Goal: Task Accomplishment & Management: Manage account settings

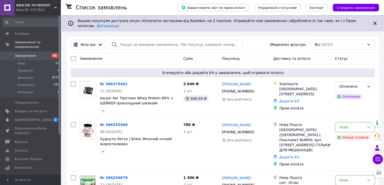
click at [28, 156] on span "Каталог ProSale" at bounding box center [28, 158] width 27 height 5
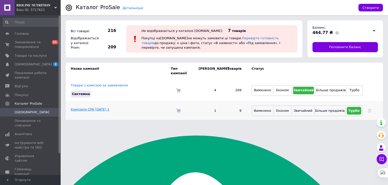
click at [98, 107] on link "Кампанія CPA 05.10.2025 1" at bounding box center [90, 109] width 39 height 4
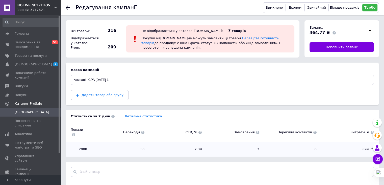
scroll to position [42, 0]
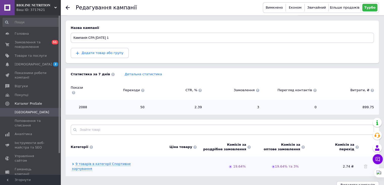
click at [258, 105] on span "3" at bounding box center [233, 107] width 52 height 5
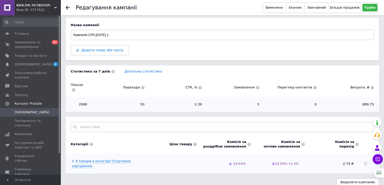
scroll to position [45, 0]
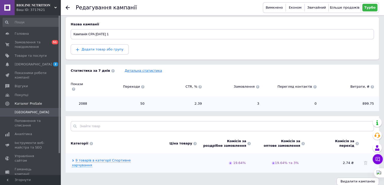
click at [137, 72] on link "Детальна статистика" at bounding box center [143, 70] width 37 height 4
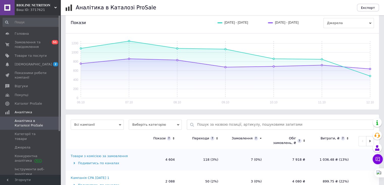
scroll to position [74, 0]
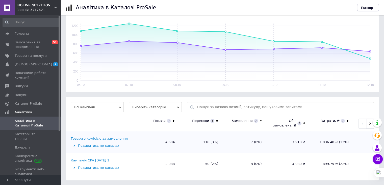
click at [104, 169] on div "Подивитись по каналах" at bounding box center [103, 167] width 64 height 5
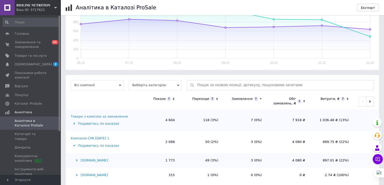
scroll to position [103, 0]
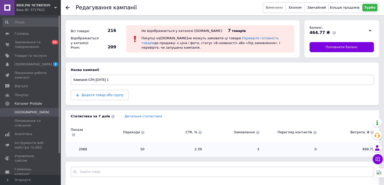
drag, startPoint x: 269, startPoint y: 10, endPoint x: 265, endPoint y: 9, distance: 4.0
click at [269, 10] on button "Вимкнено" at bounding box center [275, 8] width 20 height 8
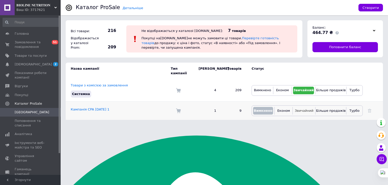
click at [301, 108] on span "Звичайний" at bounding box center [304, 110] width 19 height 4
click at [30, 44] on span "Замовлення та повідомлення" at bounding box center [31, 44] width 32 height 9
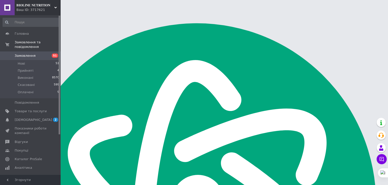
click at [45, 53] on span "Замовлення" at bounding box center [31, 55] width 32 height 5
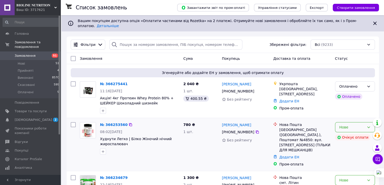
click at [357, 130] on div "Нове" at bounding box center [352, 127] width 25 height 6
click at [357, 116] on li "Скасовано" at bounding box center [354, 118] width 39 height 9
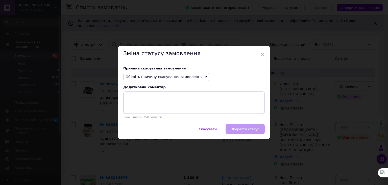
click at [207, 77] on icon at bounding box center [206, 77] width 2 height 2
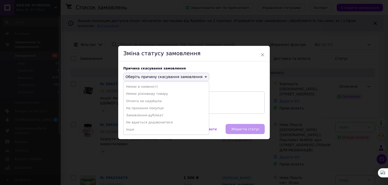
click at [163, 124] on li "Не вдається додзвонитися" at bounding box center [166, 122] width 85 height 7
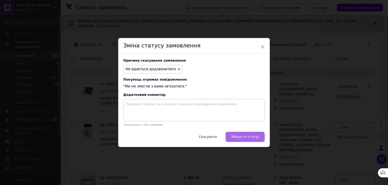
click at [245, 138] on span "Зберегти статус" at bounding box center [245, 136] width 29 height 4
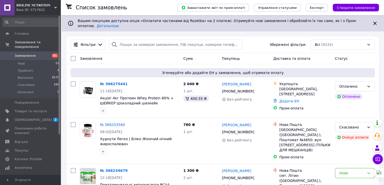
click at [32, 53] on span "Замовлення" at bounding box center [25, 55] width 21 height 5
click at [377, 26] on icon at bounding box center [375, 23] width 6 height 6
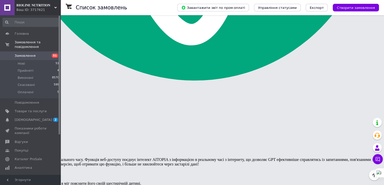
scroll to position [5254, 0]
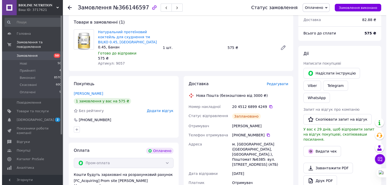
scroll to position [84, 0]
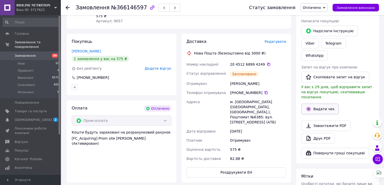
click at [325, 114] on button "Видати чек" at bounding box center [321, 108] width 38 height 11
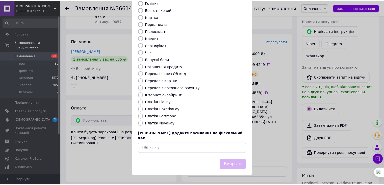
scroll to position [69, 0]
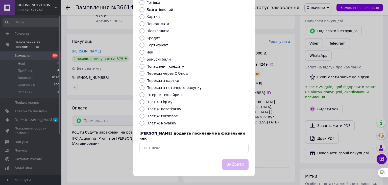
click at [166, 107] on label "Платіж RozetkaPay" at bounding box center [164, 109] width 35 height 4
click at [145, 106] on input "Платіж RozetkaPay" at bounding box center [142, 108] width 5 height 5
radio input "true"
click at [240, 163] on button "Вибрати" at bounding box center [235, 164] width 27 height 11
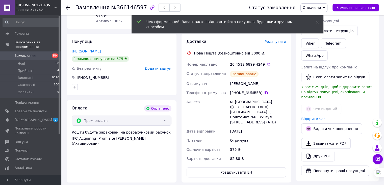
click at [358, 8] on span "Замовлення виконано" at bounding box center [356, 8] width 38 height 4
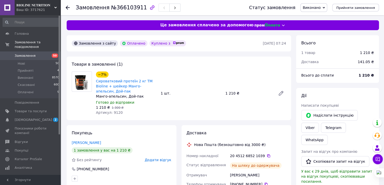
scroll to position [7662, 0]
